Goal: Task Accomplishment & Management: Complete application form

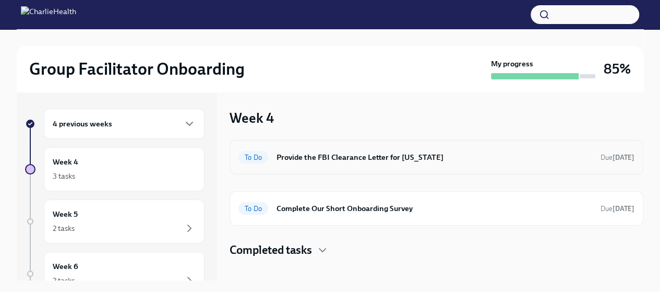
click at [418, 154] on h6 "Provide the FBI Clearance Letter for [US_STATE]" at bounding box center [434, 156] width 316 height 11
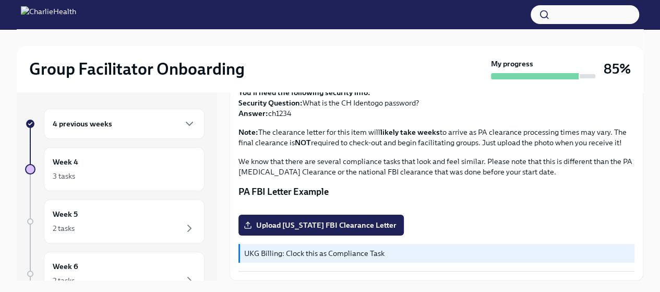
scroll to position [262, 0]
click at [349, 224] on span "Upload Pennsylvania FBI Clearance Letter" at bounding box center [321, 225] width 151 height 10
click at [0, 0] on input "Upload Pennsylvania FBI Clearance Letter" at bounding box center [0, 0] width 0 height 0
click at [341, 222] on span "Upload Pennsylvania FBI Clearance Letter" at bounding box center [321, 225] width 151 height 10
click at [0, 0] on input "Upload Pennsylvania FBI Clearance Letter" at bounding box center [0, 0] width 0 height 0
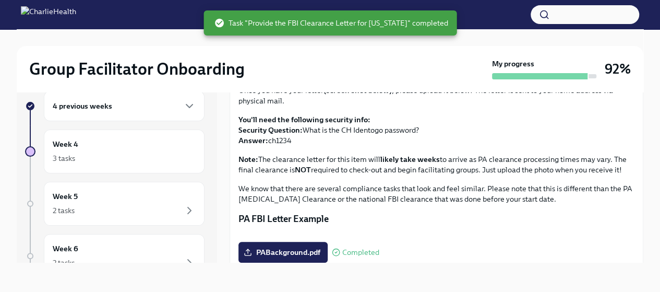
scroll to position [0, 0]
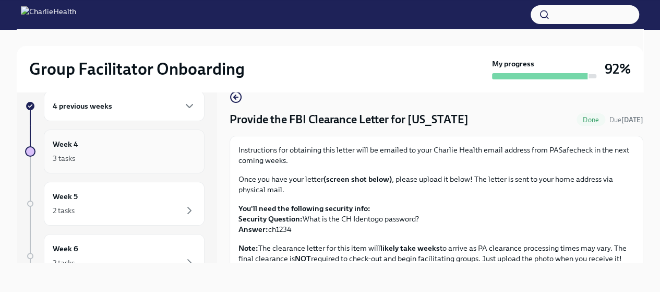
click at [141, 155] on div "3 tasks" at bounding box center [124, 158] width 143 height 13
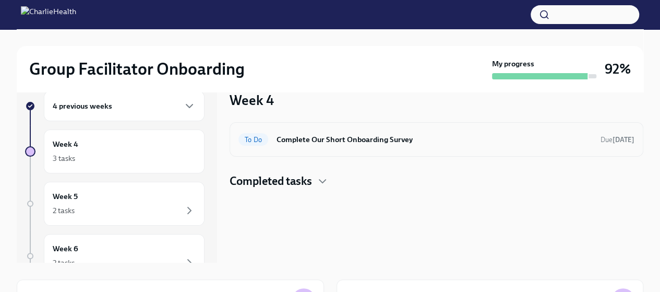
click at [357, 146] on div "To Do Complete Our Short Onboarding Survey Due Sep 16th" at bounding box center [436, 139] width 396 height 17
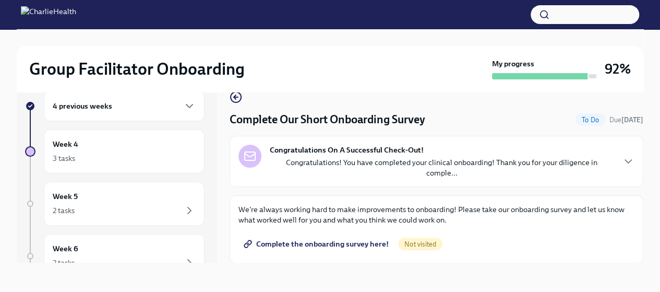
click at [355, 238] on span "Complete the onboarding survey here!" at bounding box center [317, 243] width 143 height 10
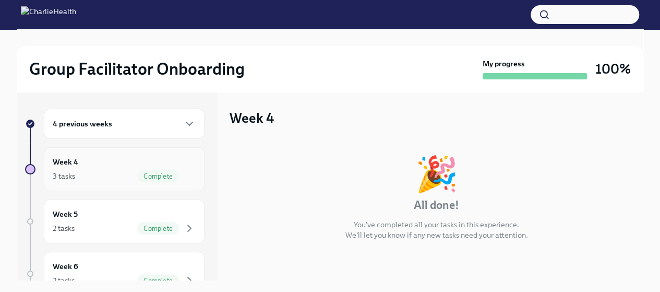
click at [119, 184] on div "Week 4 3 tasks Complete" at bounding box center [124, 169] width 161 height 44
click at [149, 215] on div "Week 5 2 tasks Complete" at bounding box center [124, 221] width 143 height 26
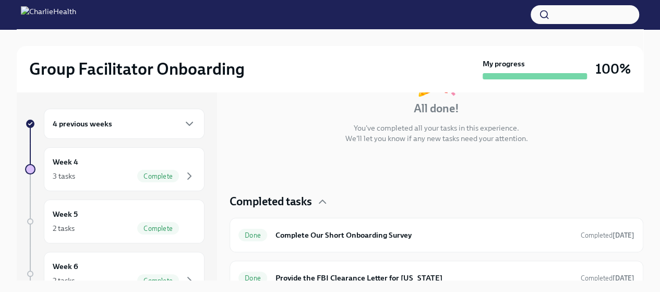
scroll to position [110, 0]
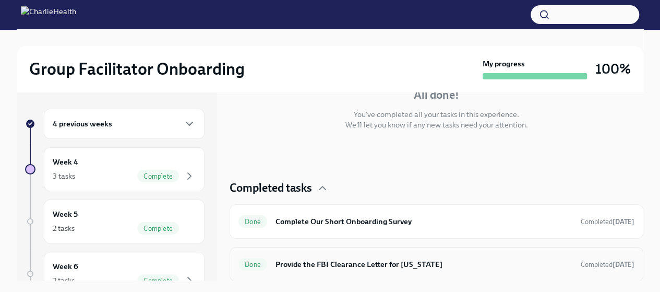
click at [350, 261] on h6 "Provide the FBI Clearance Letter for Pennsylvania" at bounding box center [423, 263] width 297 height 11
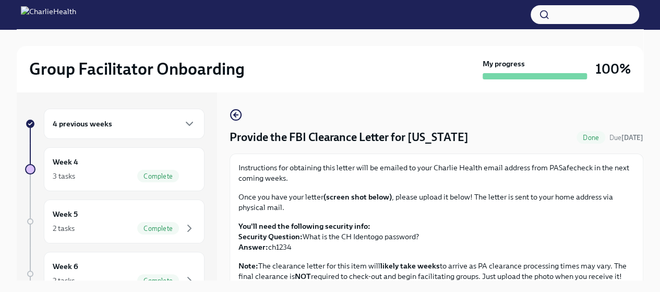
scroll to position [262, 0]
